Goal: Navigation & Orientation: Find specific page/section

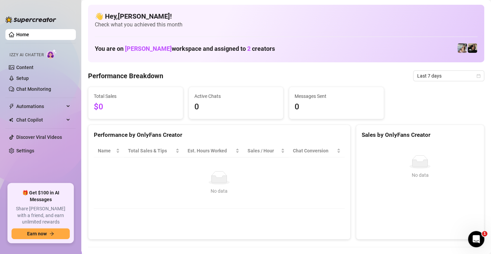
click at [193, 30] on div "👋 Hey, [PERSON_NAME] ! Check what you achieved this month You are on [PERSON_NA…" at bounding box center [286, 34] width 396 height 58
click at [470, 233] on div "Open Intercom Messenger" at bounding box center [475, 238] width 22 height 22
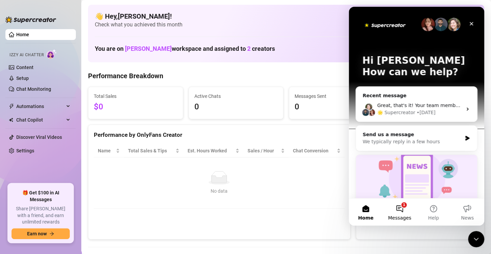
click at [402, 212] on button "1 Messages" at bounding box center [400, 212] width 34 height 27
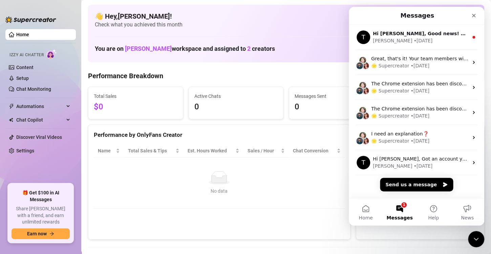
click at [402, 212] on button "1 Messages" at bounding box center [400, 212] width 34 height 27
click at [475, 16] on icon "Close" at bounding box center [473, 15] width 5 height 5
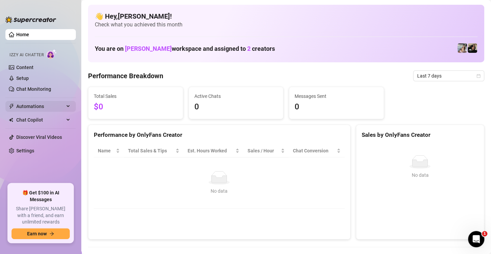
click at [63, 101] on span "Automations" at bounding box center [40, 106] width 48 height 11
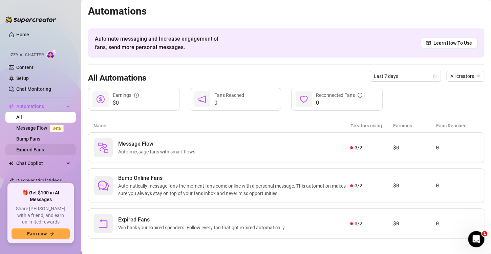
scroll to position [14, 0]
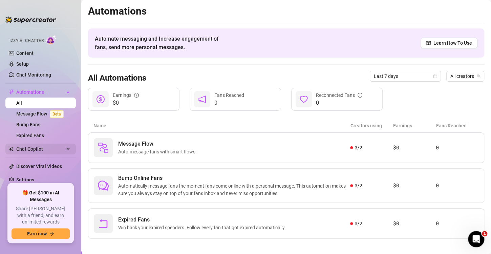
click at [67, 149] on icon at bounding box center [68, 149] width 3 height 0
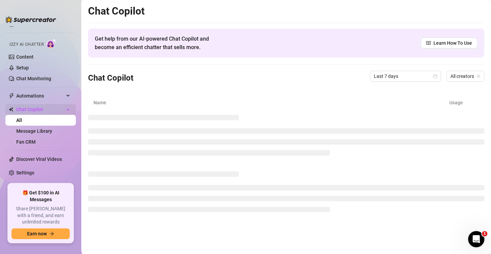
scroll to position [3, 0]
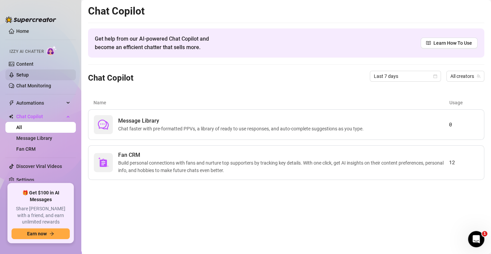
click at [29, 77] on link "Setup" at bounding box center [22, 74] width 13 height 5
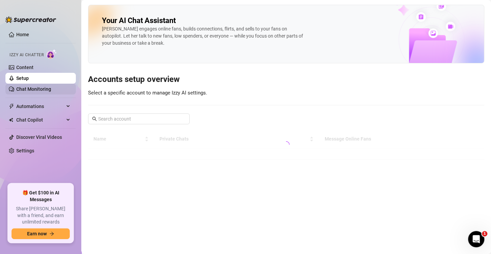
click at [44, 88] on link "Chat Monitoring" at bounding box center [33, 88] width 35 height 5
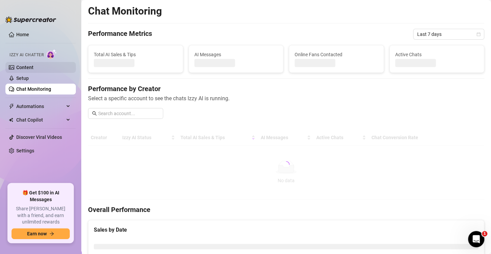
click at [34, 70] on link "Content" at bounding box center [24, 67] width 17 height 5
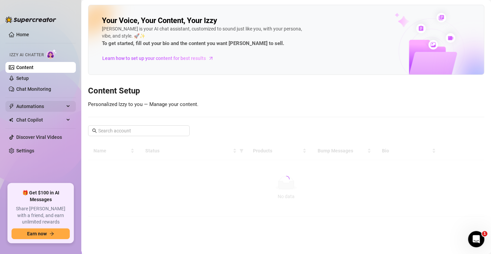
click at [50, 107] on span "Automations" at bounding box center [40, 106] width 48 height 11
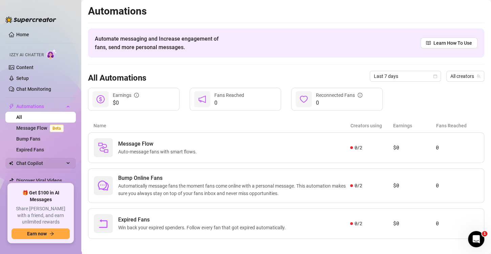
click at [62, 164] on div "Chat Copilot" at bounding box center [40, 163] width 70 height 11
